Goal: Find specific page/section: Find specific page/section

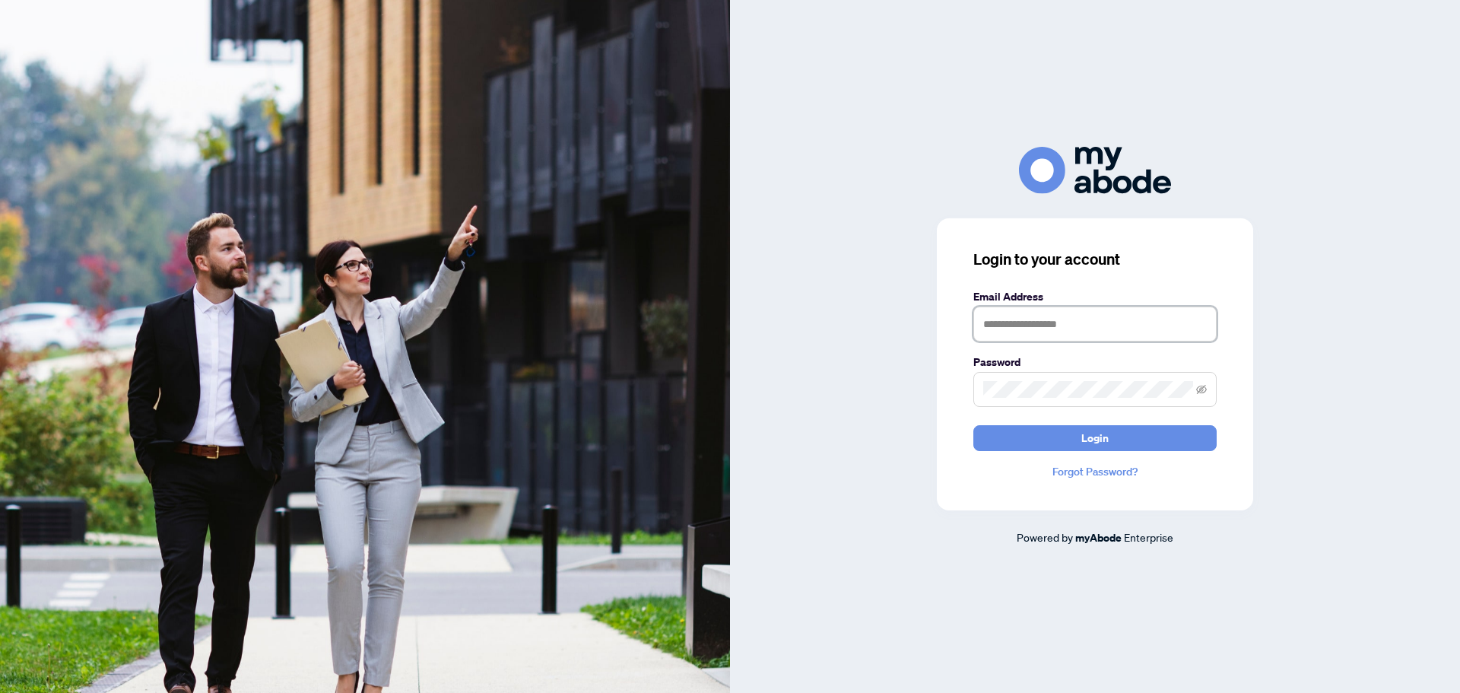
click at [1002, 319] on input "text" at bounding box center [1094, 323] width 243 height 35
type input "**********"
click at [1095, 427] on span "Login" at bounding box center [1094, 438] width 27 height 24
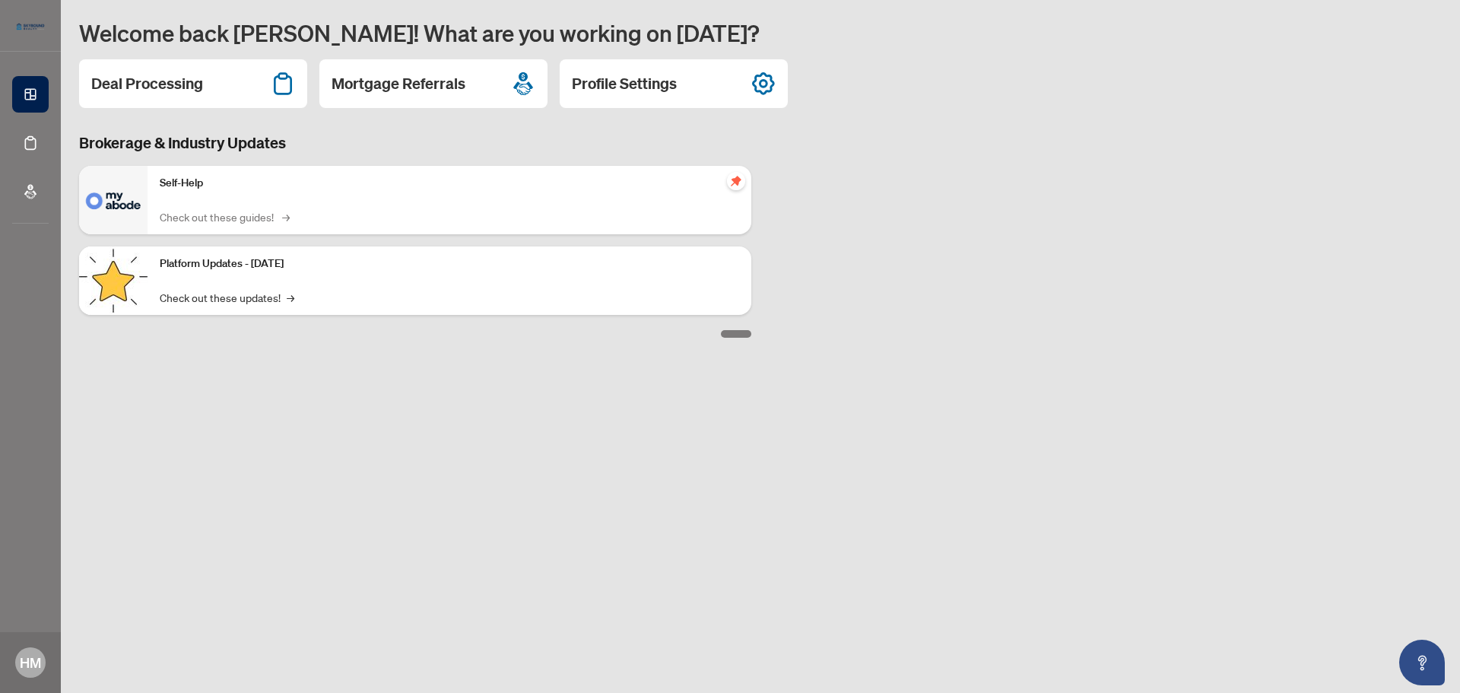
click at [236, 213] on link "Check out these guides! →" at bounding box center [224, 216] width 128 height 17
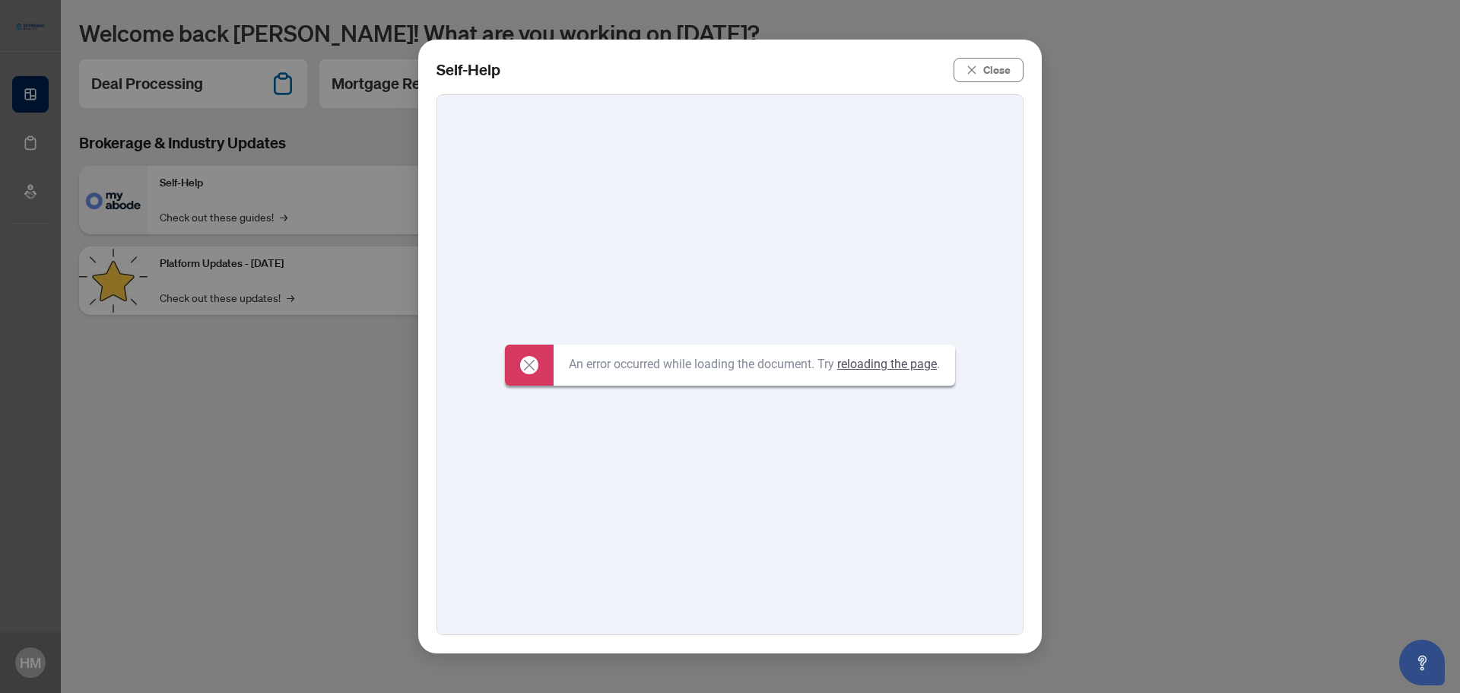
click at [870, 363] on link "reloading the page" at bounding box center [887, 364] width 100 height 14
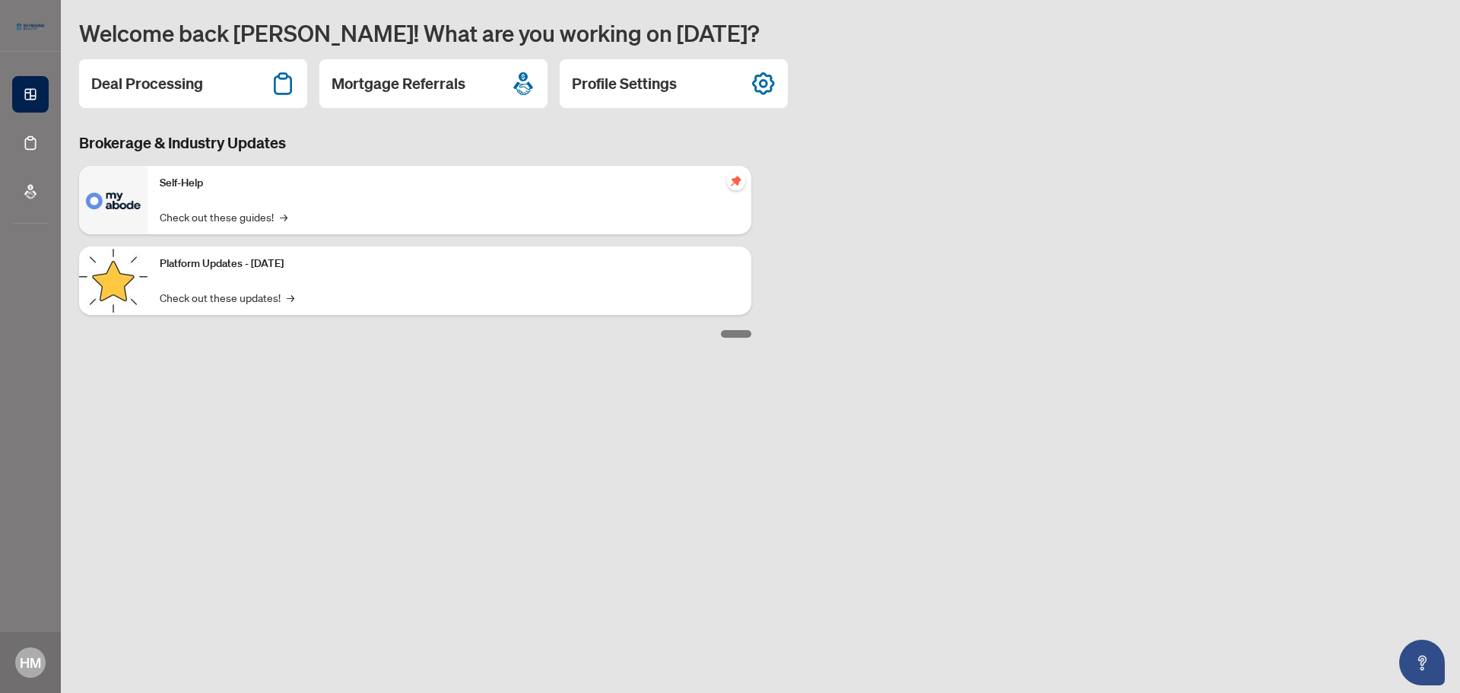
click at [177, 185] on p "Self-Help" at bounding box center [449, 183] width 579 height 17
click at [123, 197] on img at bounding box center [113, 200] width 68 height 68
click at [729, 178] on span "pushpin" at bounding box center [736, 181] width 18 height 18
click at [269, 296] on link "Check out these updates! →" at bounding box center [227, 297] width 135 height 17
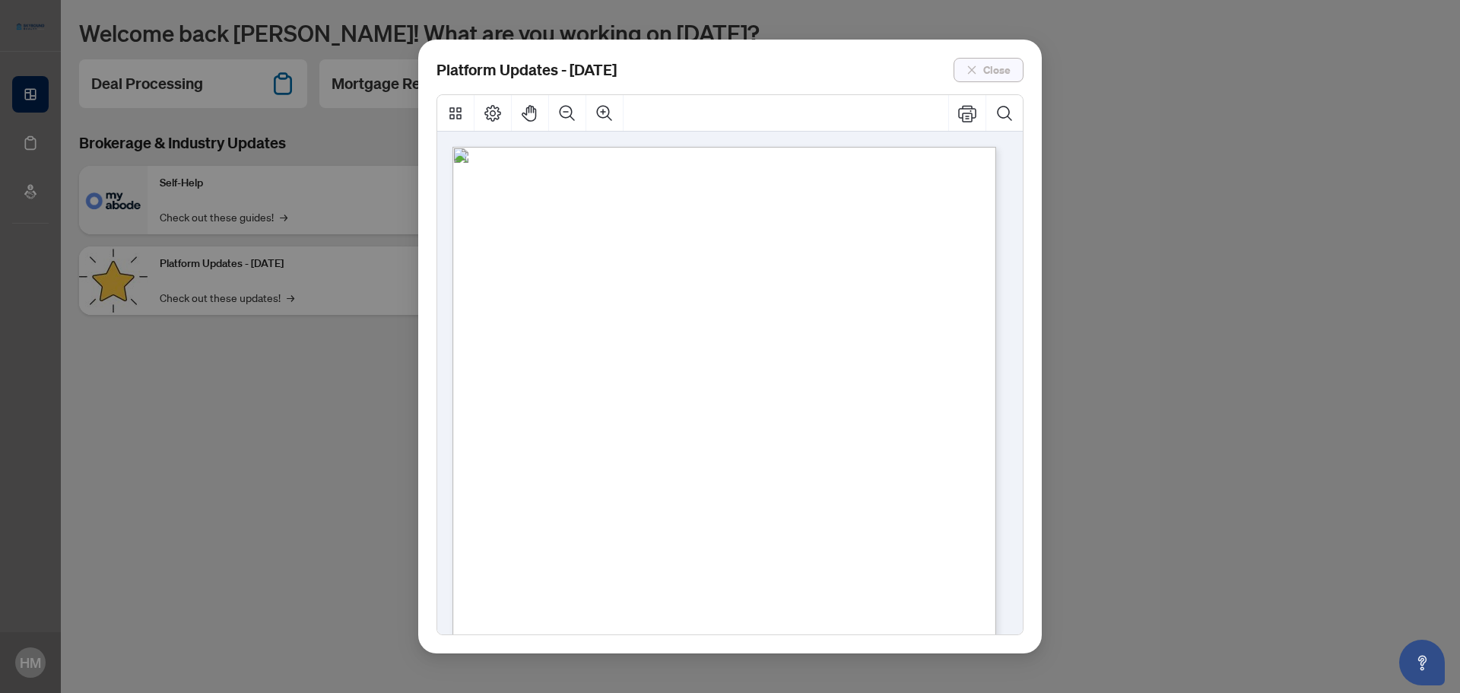
click at [974, 68] on icon "close" at bounding box center [972, 69] width 8 height 8
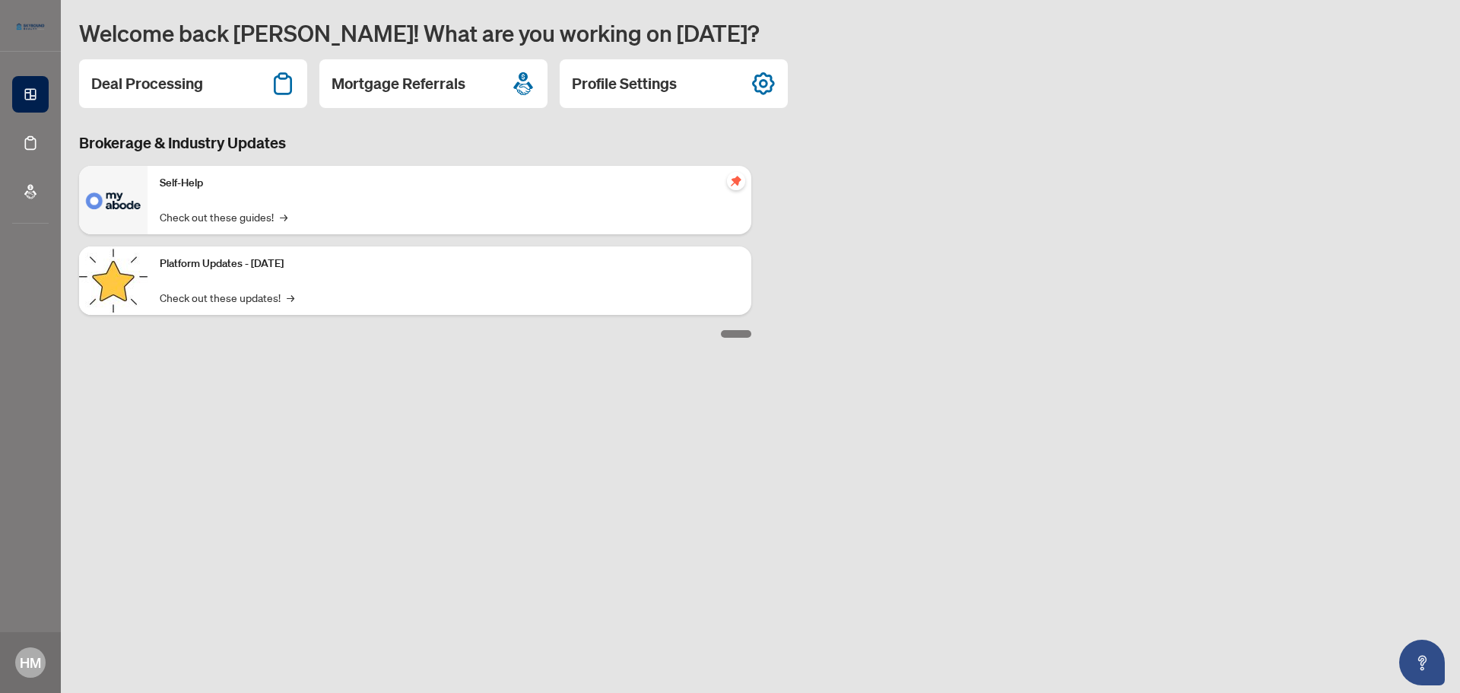
click at [102, 202] on img at bounding box center [113, 200] width 68 height 68
click at [285, 214] on span "→" at bounding box center [286, 216] width 8 height 17
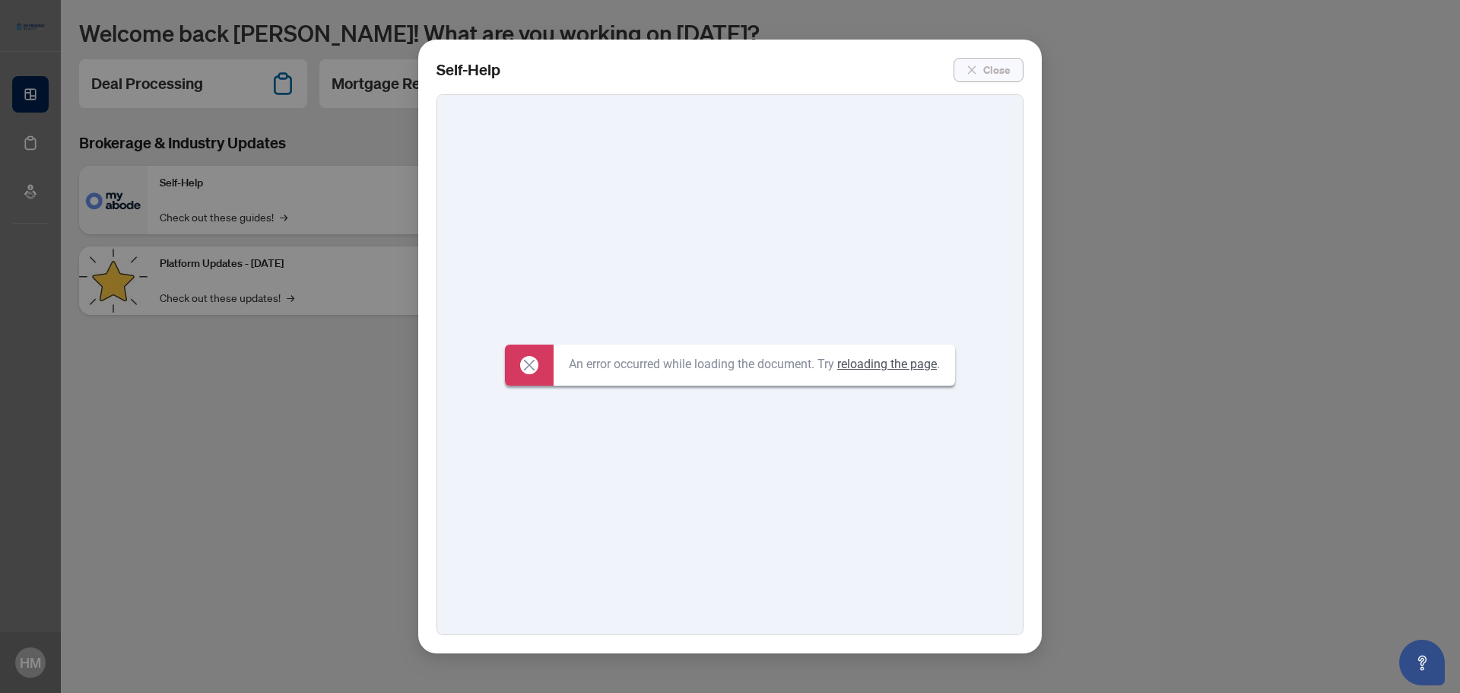
click at [973, 68] on icon "close" at bounding box center [971, 70] width 11 height 11
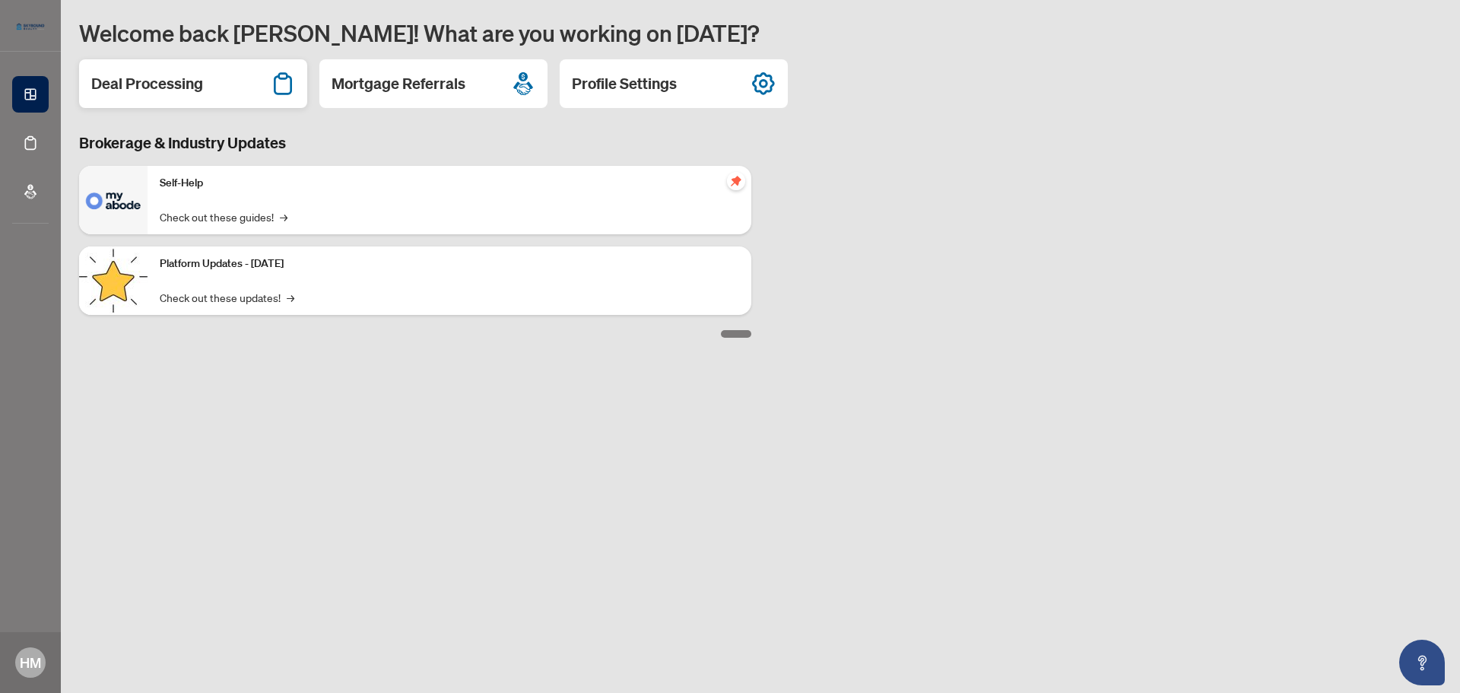
click at [235, 70] on div "Deal Processing" at bounding box center [193, 83] width 228 height 49
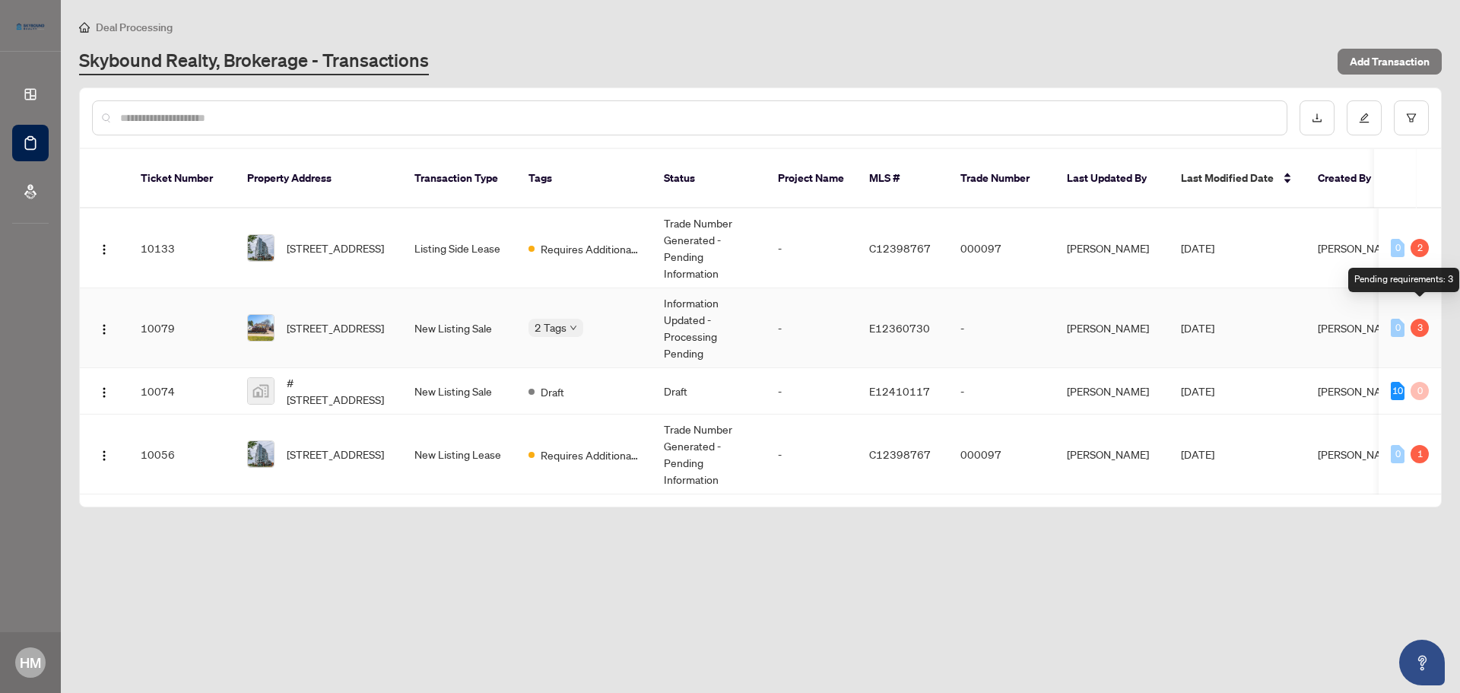
click at [1425, 319] on div "3" at bounding box center [1419, 328] width 18 height 18
click at [1424, 319] on div "3" at bounding box center [1419, 328] width 18 height 18
click at [1418, 319] on div "3" at bounding box center [1419, 328] width 18 height 18
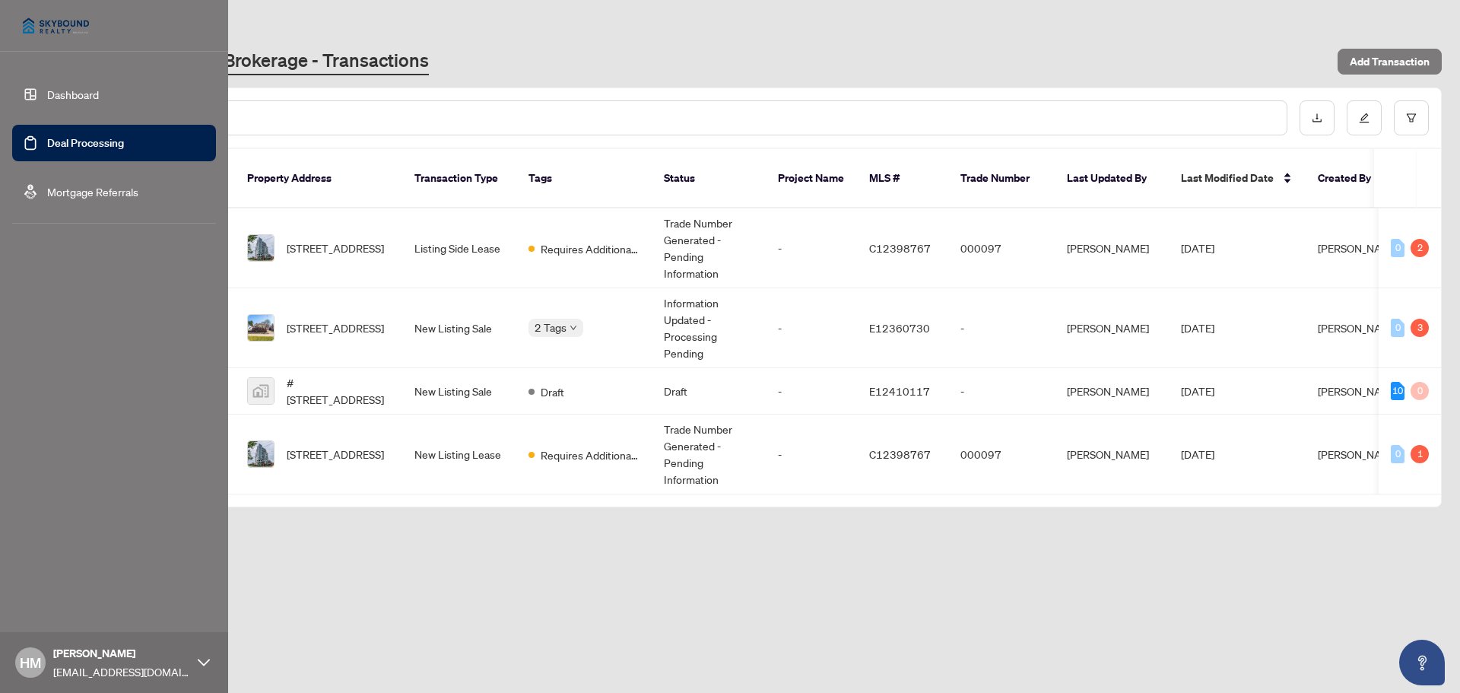
click at [62, 92] on link "Dashboard" at bounding box center [73, 94] width 52 height 14
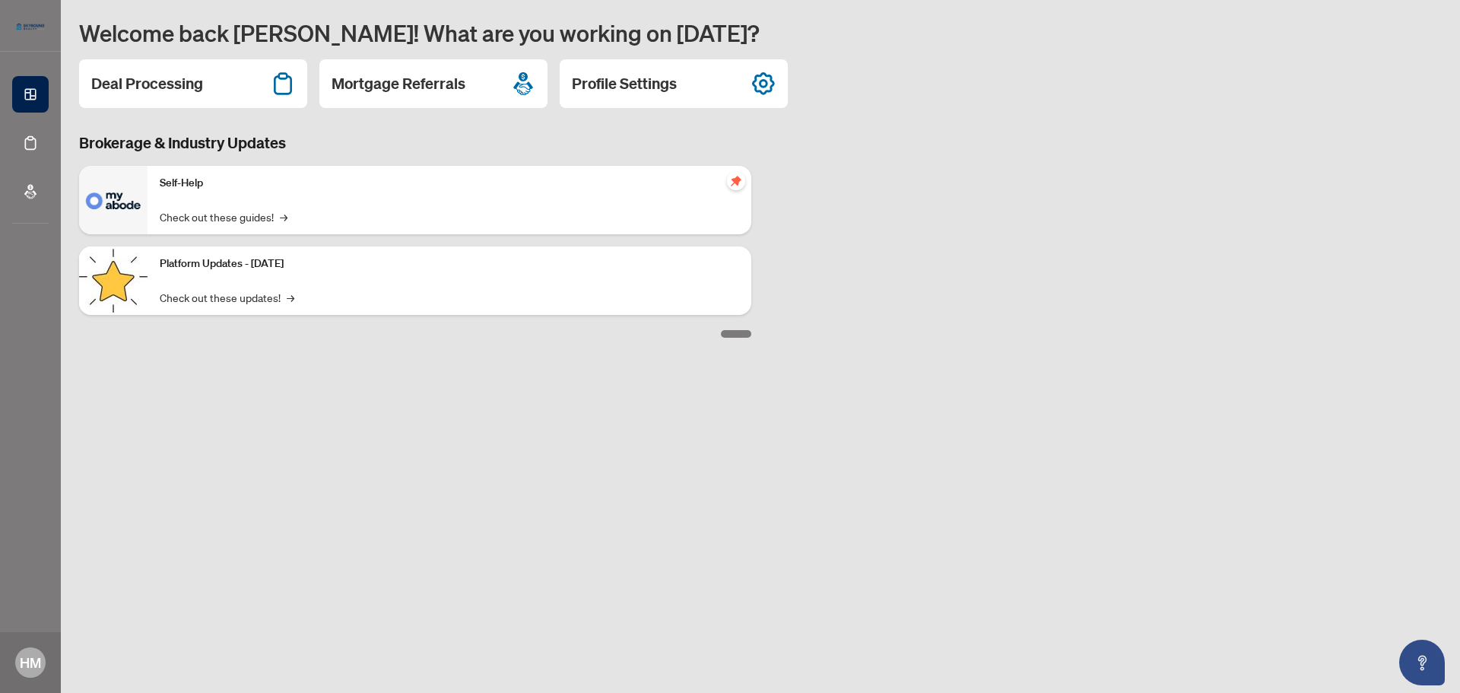
click at [743, 334] on div at bounding box center [736, 334] width 30 height 8
